Goal: Complete application form

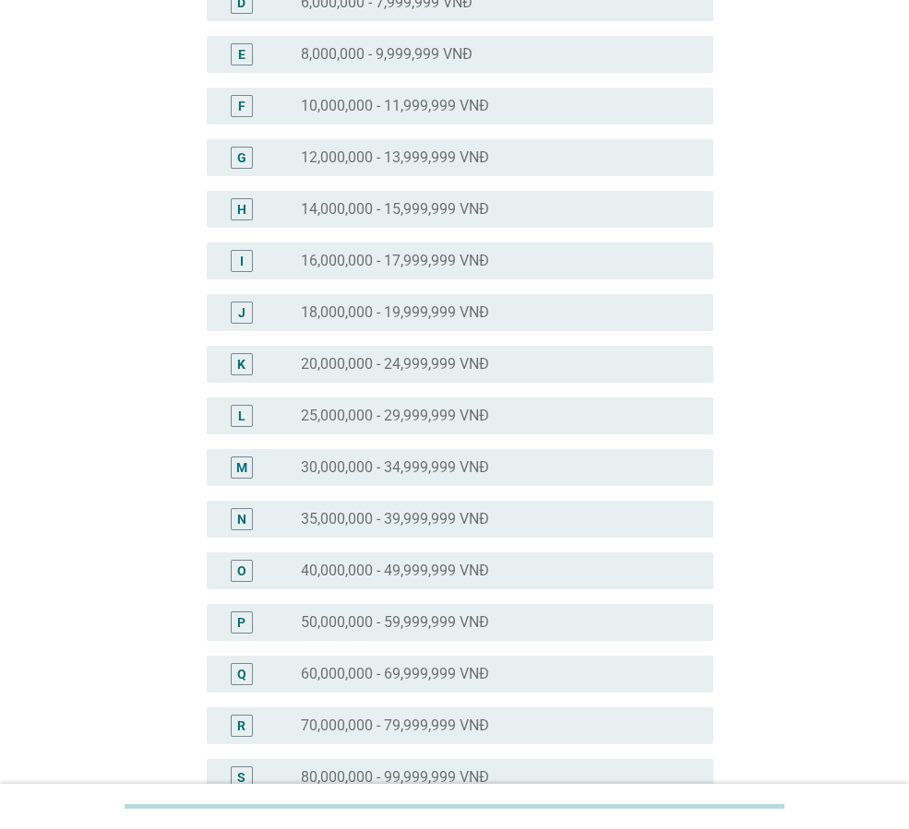
scroll to position [369, 0]
click at [446, 574] on label "40,000,000 - 49,999,999 VNĐ" at bounding box center [395, 569] width 188 height 18
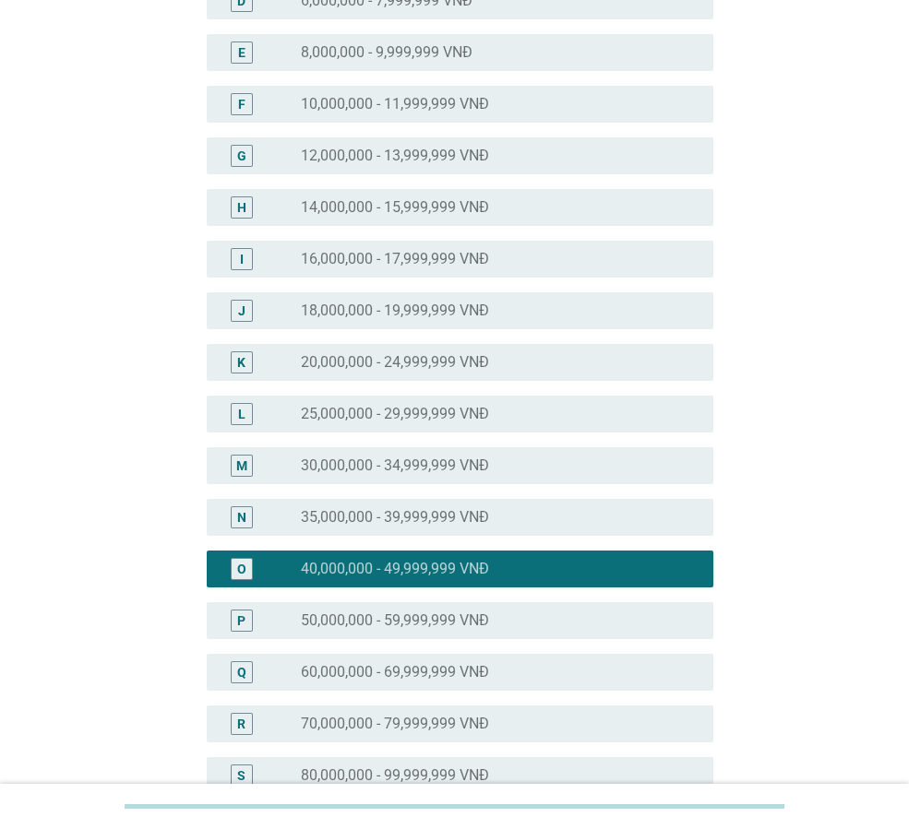
scroll to position [674, 0]
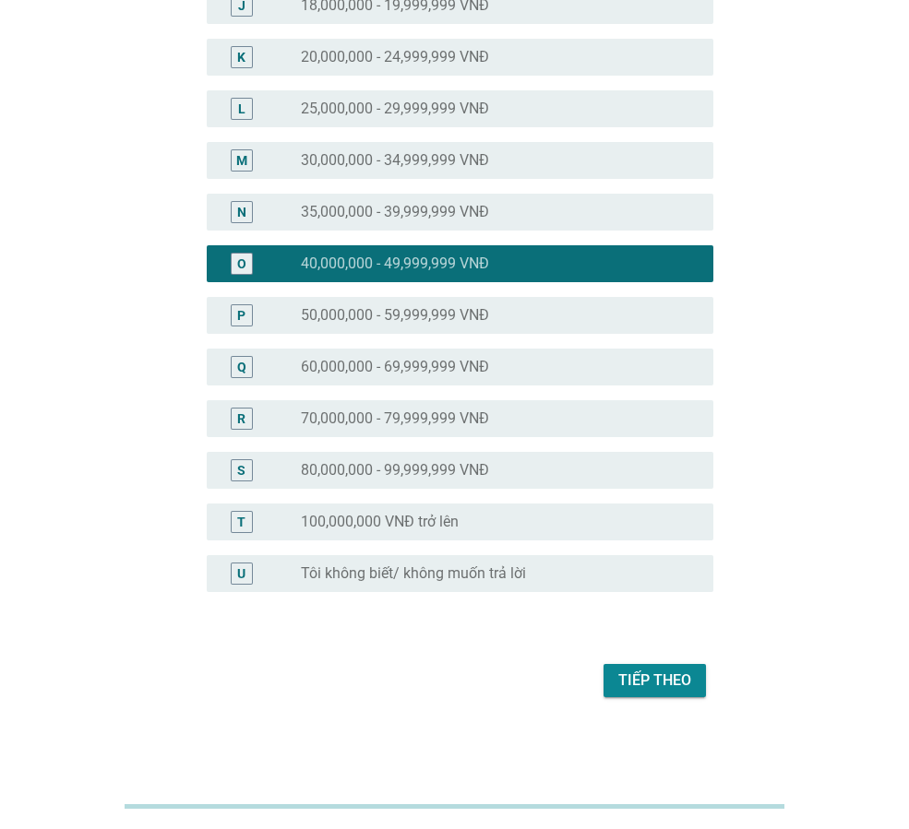
click at [650, 674] on div "Tiếp theo" at bounding box center [654, 681] width 73 height 22
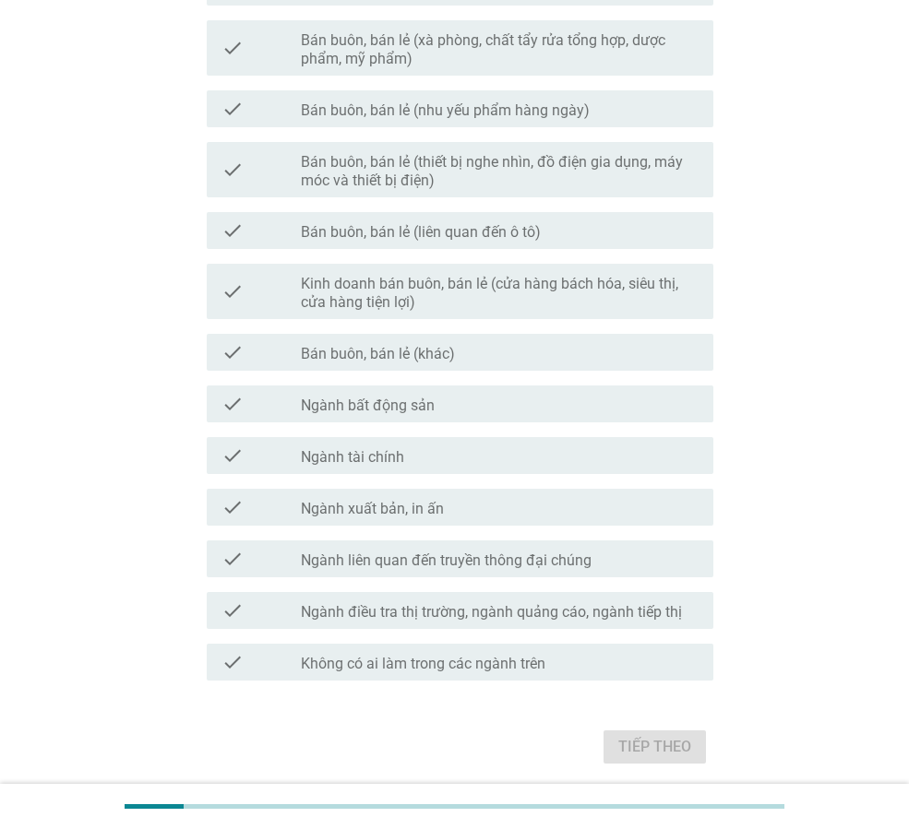
scroll to position [805, 0]
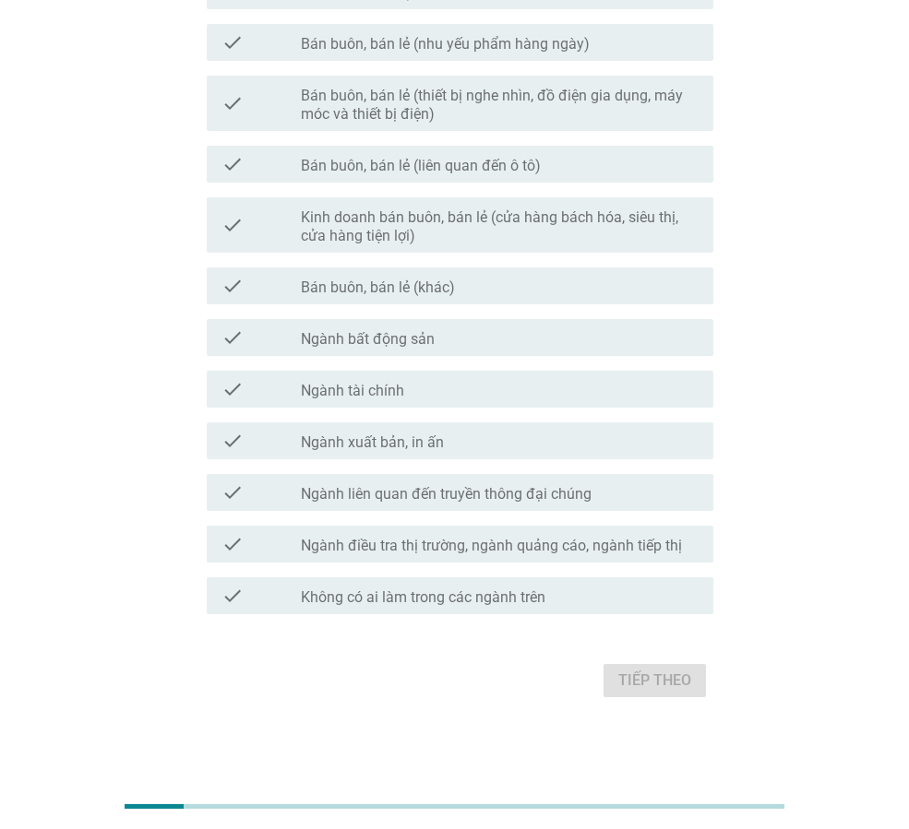
click at [428, 589] on label "Không có ai làm trong các ngành trên" at bounding box center [423, 598] width 245 height 18
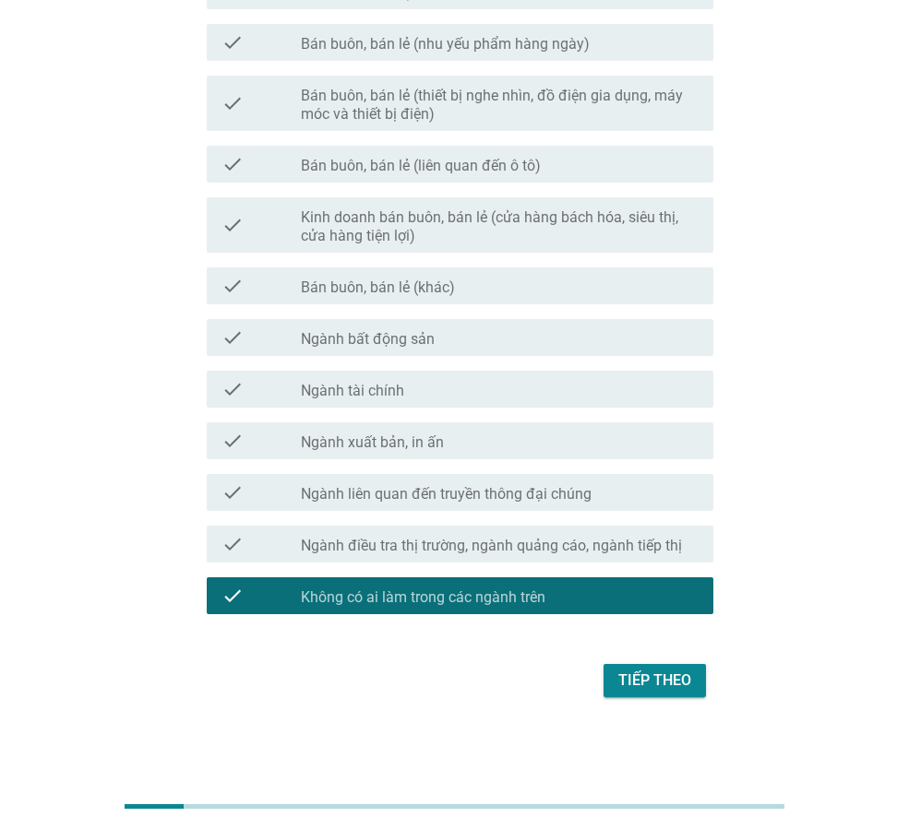
click at [655, 680] on div "Tiếp theo" at bounding box center [654, 681] width 73 height 22
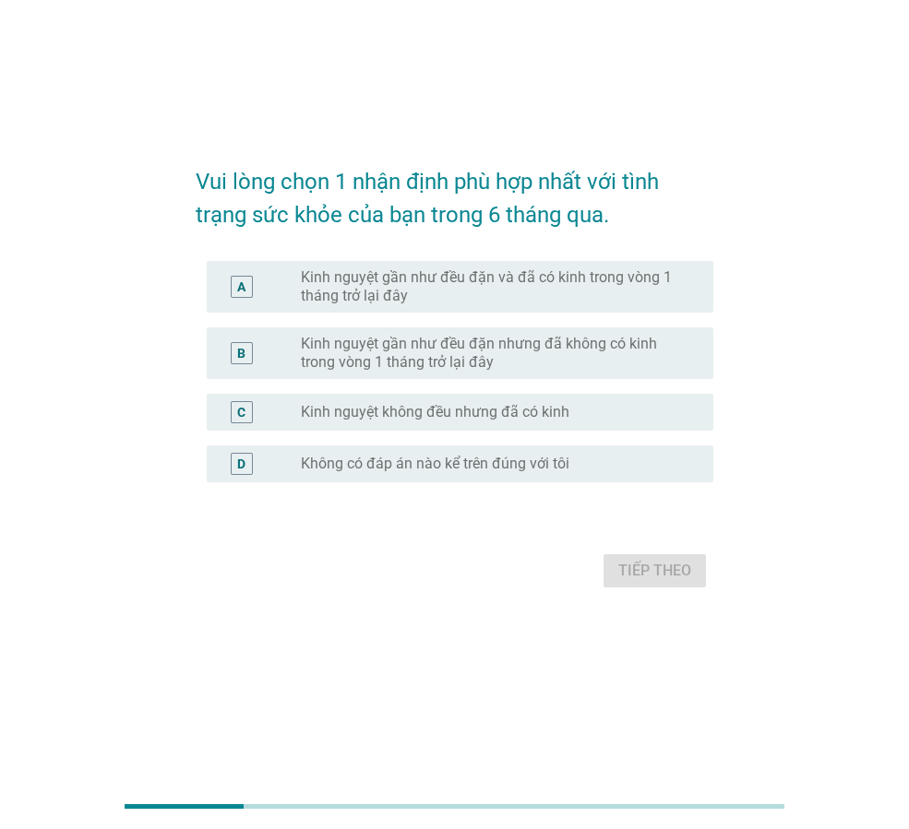
scroll to position [0, 0]
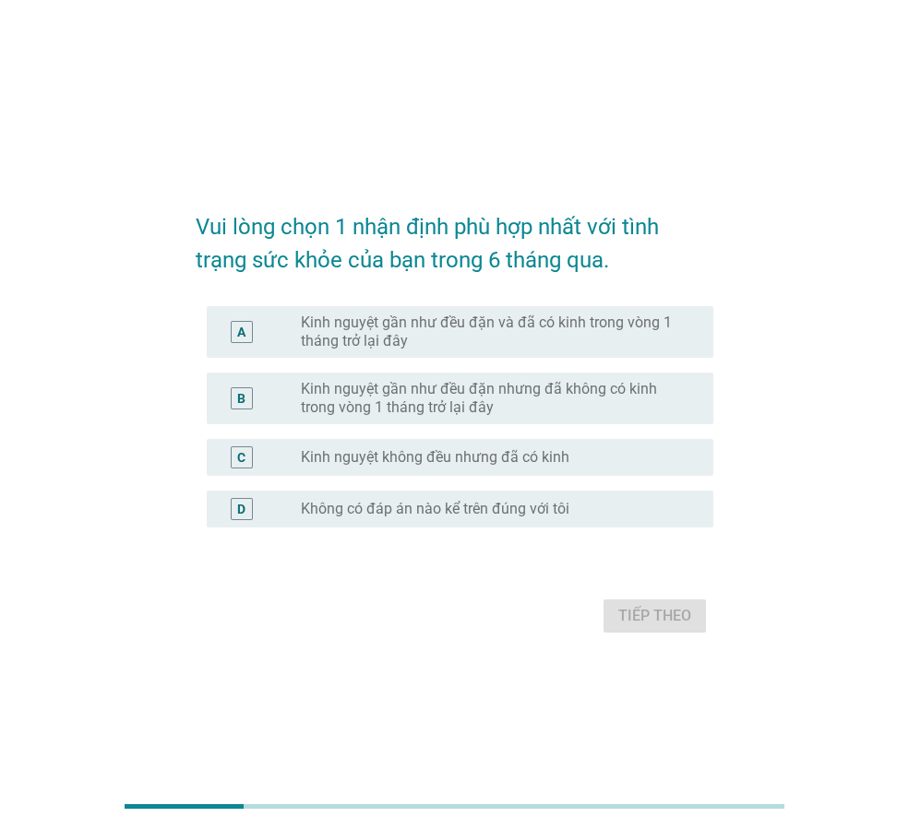
drag, startPoint x: 484, startPoint y: 344, endPoint x: 495, endPoint y: 340, distance: 10.8
click at [484, 342] on label "Kinh nguyệt gần như đều đặn và đã có kinh trong vòng 1 tháng trở lại đây" at bounding box center [492, 332] width 383 height 37
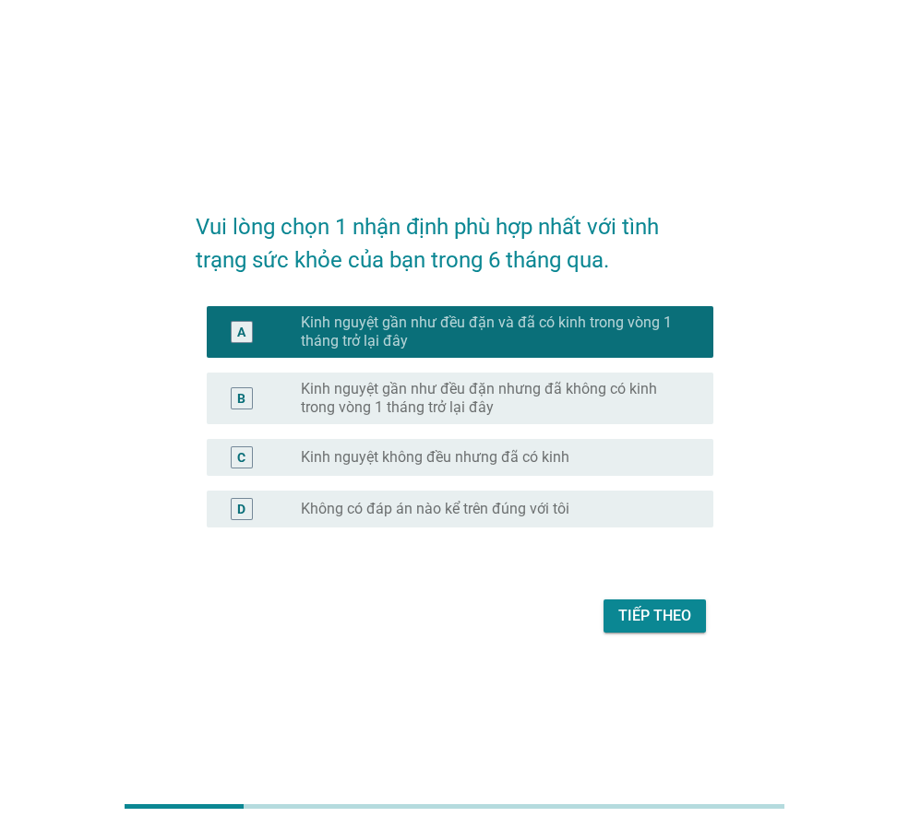
drag, startPoint x: 656, startPoint y: 597, endPoint x: 653, endPoint y: 612, distance: 15.0
click at [656, 606] on div "Tiếp theo" at bounding box center [455, 616] width 518 height 44
click at [653, 612] on div "Tiếp theo" at bounding box center [654, 616] width 73 height 22
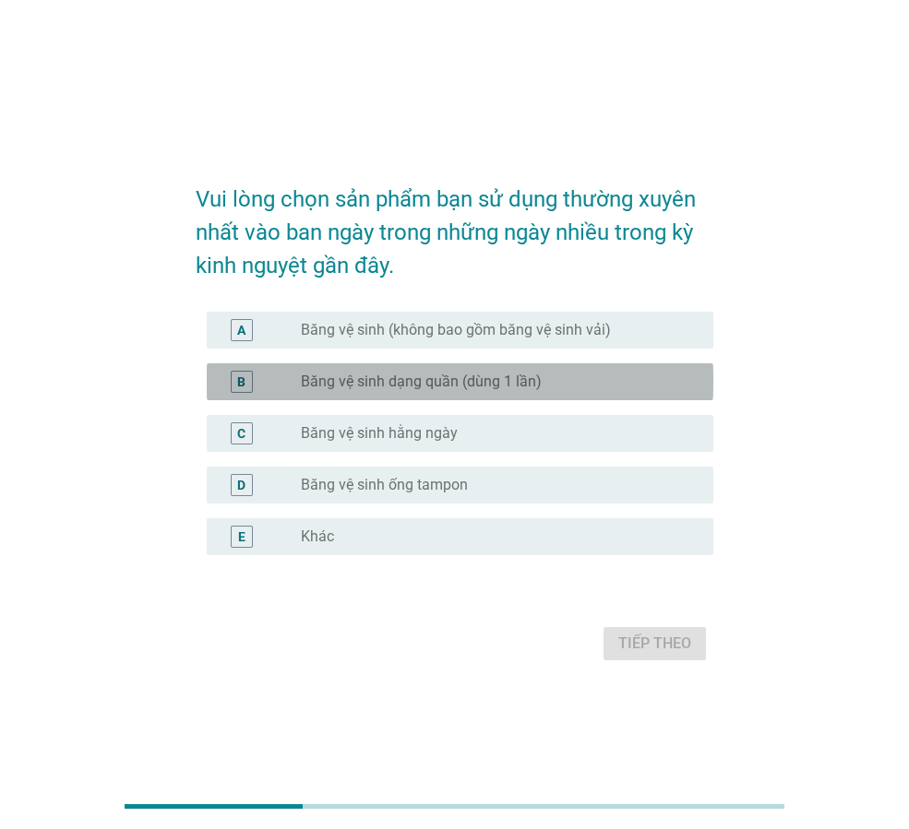
click at [438, 394] on div "B radio_button_unchecked Băng vệ sinh dạng quần (dùng 1 lần)" at bounding box center [460, 382] width 507 height 37
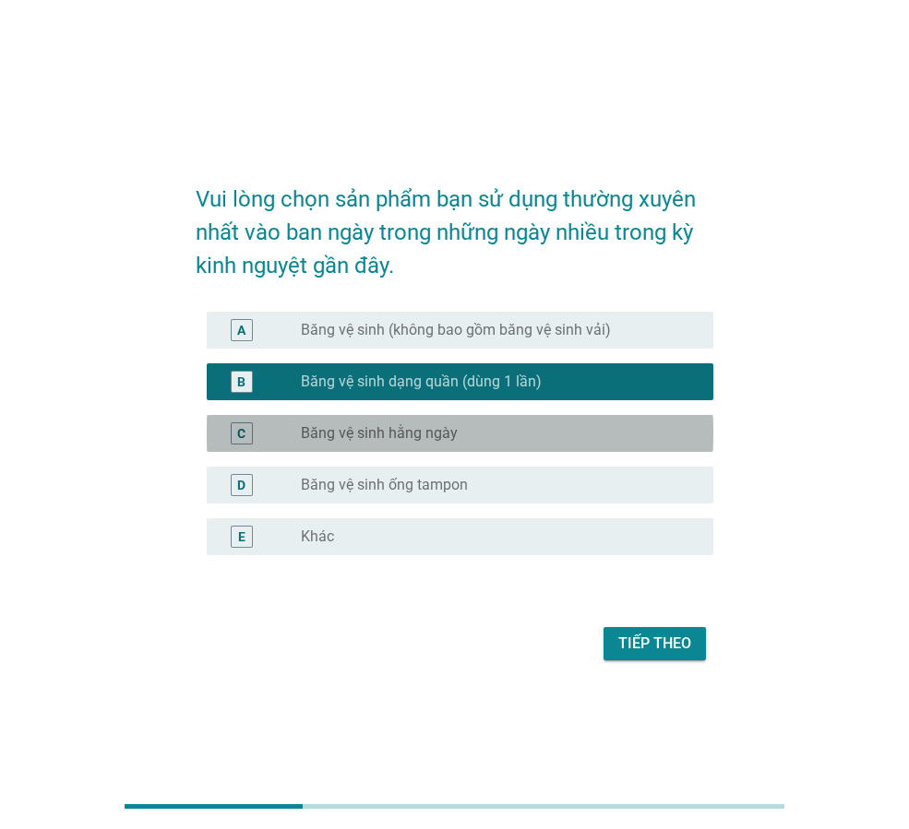
click at [438, 431] on label "Băng vệ sinh hằng ngày" at bounding box center [379, 433] width 157 height 18
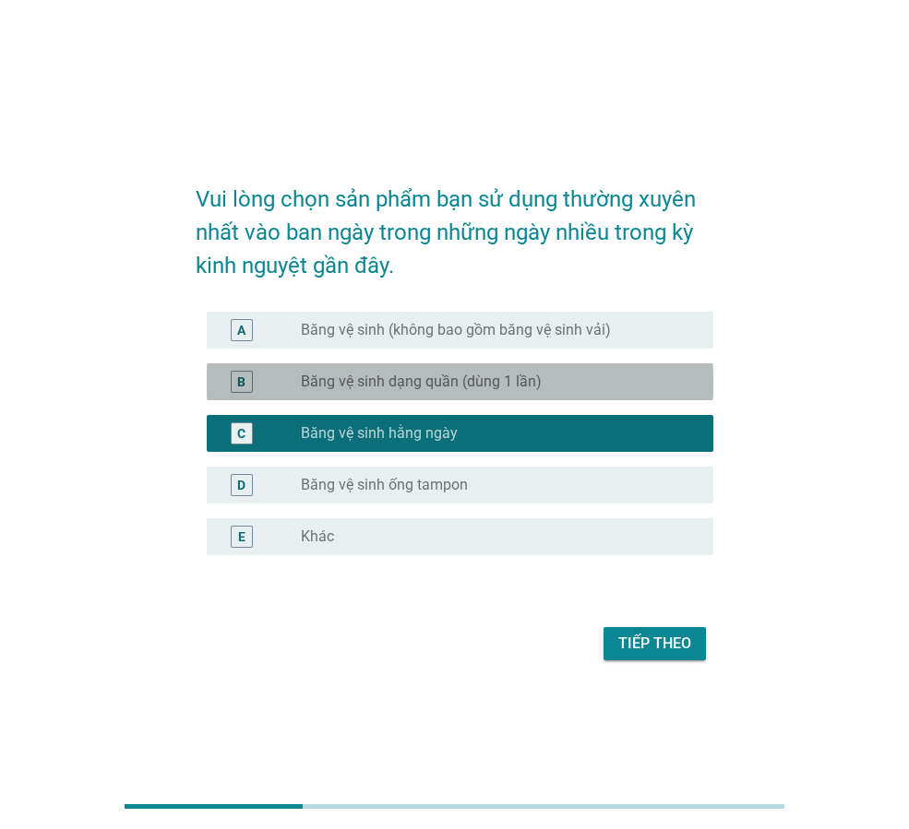
click at [467, 390] on label "Băng vệ sinh dạng quần (dùng 1 lần)" at bounding box center [421, 382] width 241 height 18
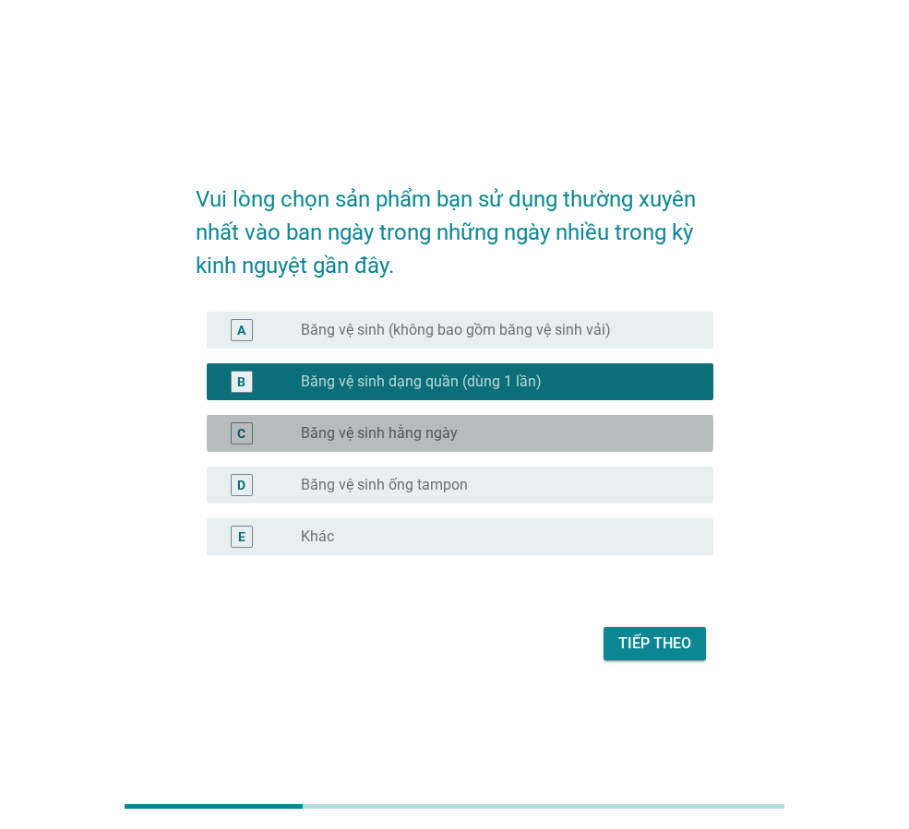
click at [575, 448] on div "C radio_button_unchecked Băng vệ sinh hằng ngày" at bounding box center [460, 433] width 507 height 37
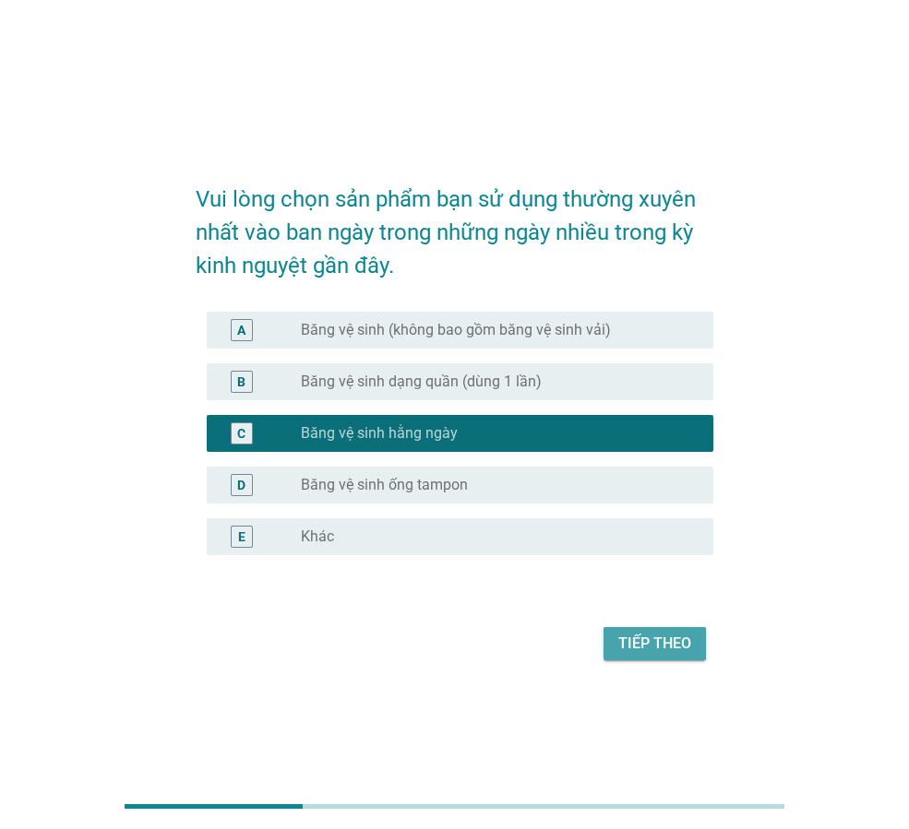
click at [669, 645] on div "Tiếp theo" at bounding box center [654, 644] width 73 height 22
